Goal: Task Accomplishment & Management: Use online tool/utility

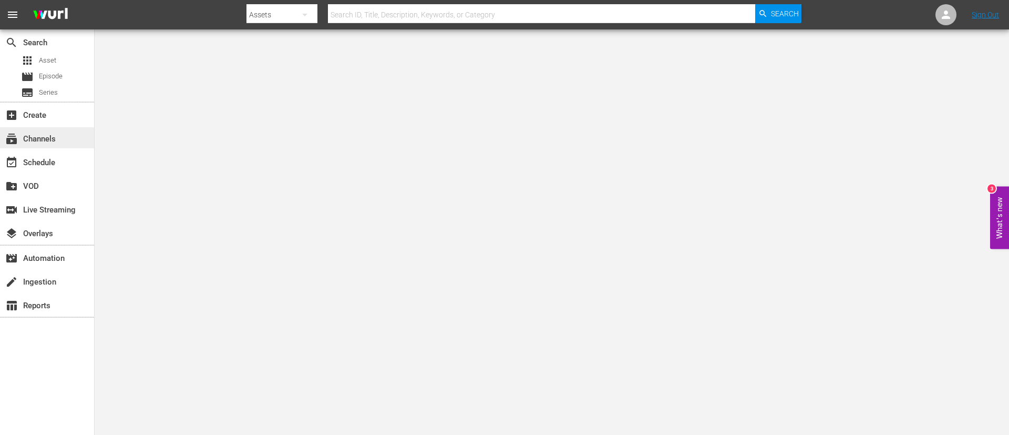
click at [52, 131] on div "subscriptions Channels" at bounding box center [47, 137] width 94 height 21
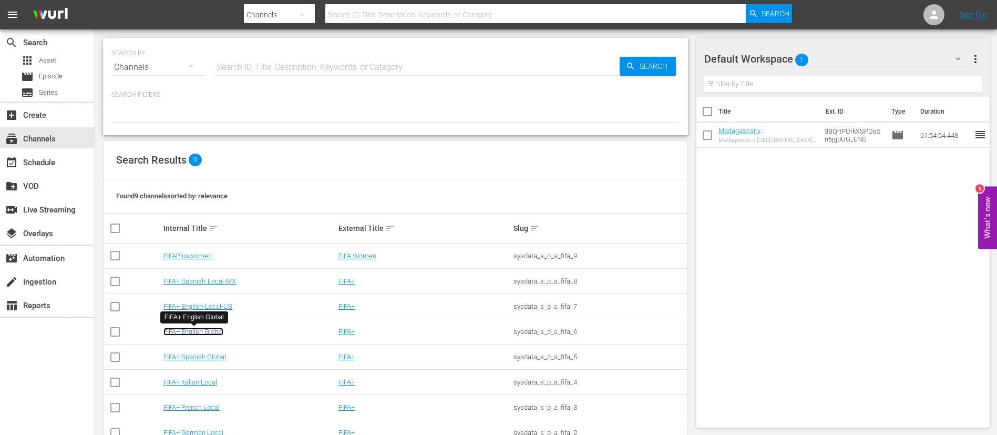
click at [198, 333] on link "FIFA+ English Global" at bounding box center [193, 331] width 60 height 8
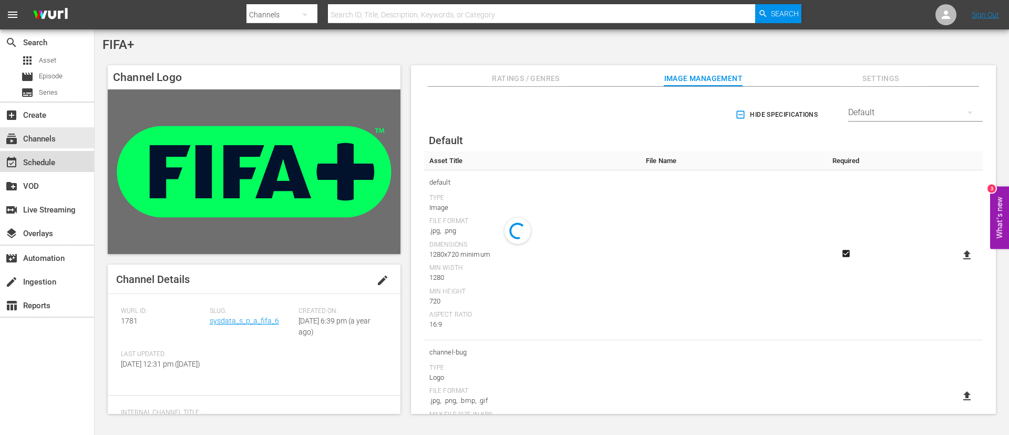
click at [24, 161] on div "event_available Schedule" at bounding box center [29, 160] width 59 height 9
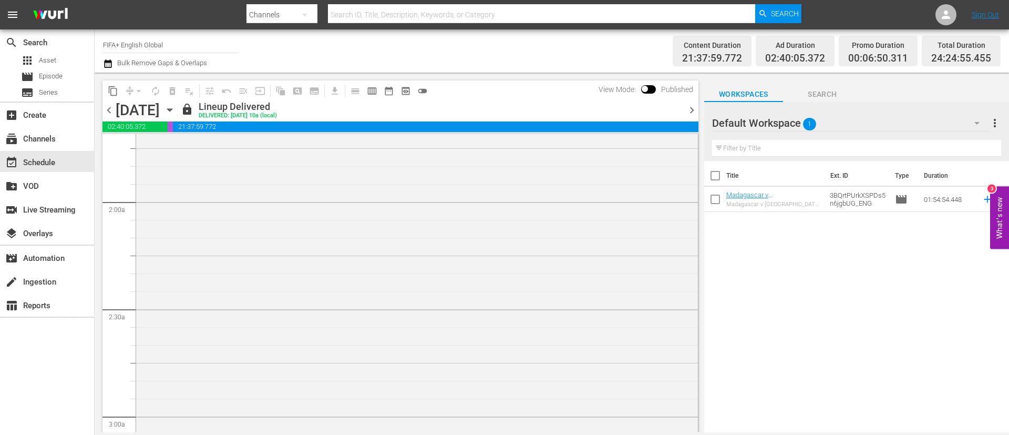
scroll to position [364, 0]
